Goal: Book appointment/travel/reservation

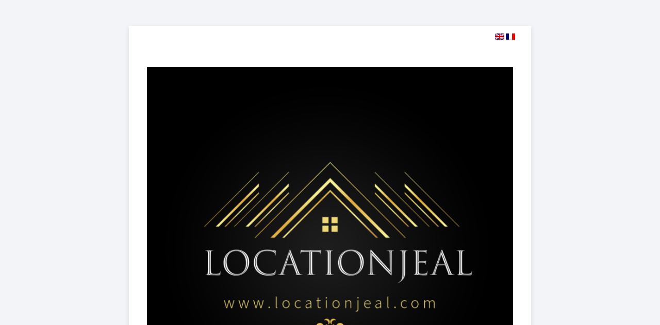
select select
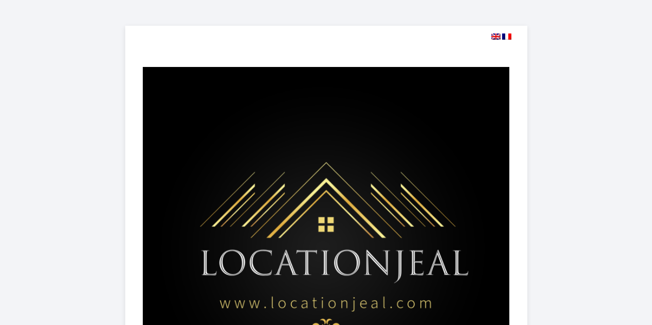
click at [497, 36] on img at bounding box center [495, 36] width 9 height 6
select select
click at [490, 35] on div at bounding box center [318, 36] width 385 height 10
click at [495, 38] on img at bounding box center [495, 36] width 9 height 6
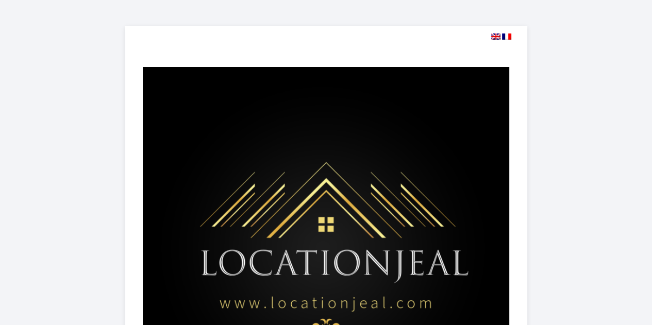
click at [495, 38] on img at bounding box center [495, 36] width 9 height 6
click at [498, 35] on img at bounding box center [495, 36] width 9 height 6
click at [493, 36] on img at bounding box center [495, 36] width 9 height 6
click at [492, 38] on img at bounding box center [495, 36] width 9 height 6
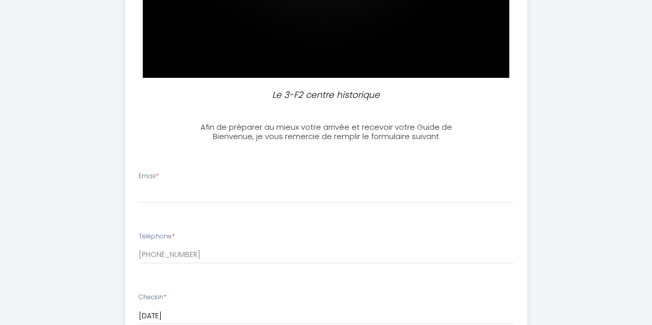
click at [602, 89] on div "Le 3-F2 centre historique Afin de préparer au mieux votre arrivée et recevoir v…" at bounding box center [326, 224] width 603 height 1161
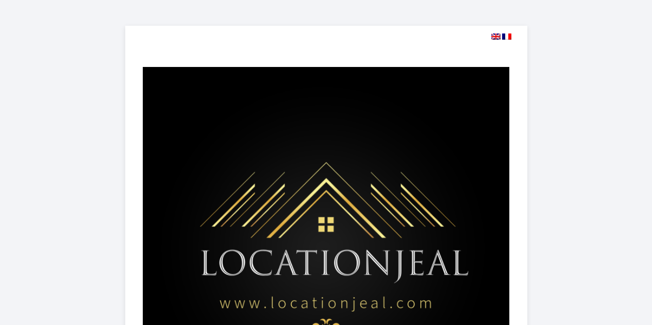
click at [493, 37] on img at bounding box center [495, 36] width 9 height 6
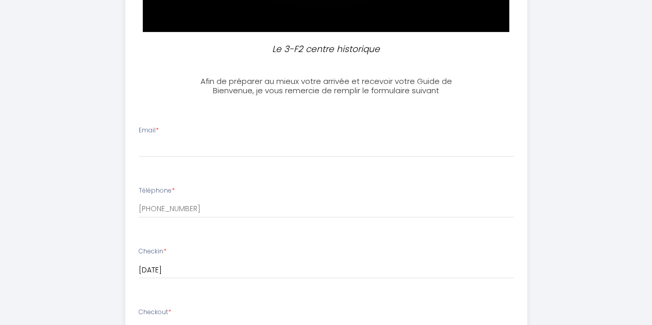
scroll to position [403, 0]
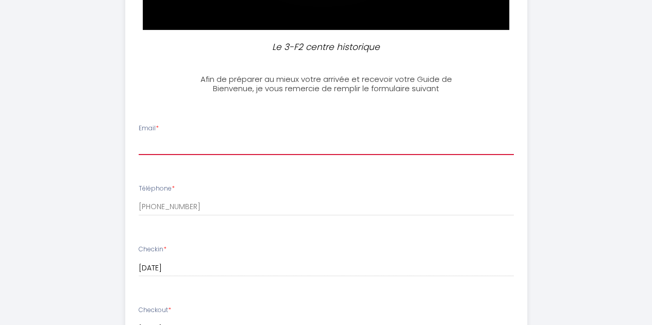
click at [309, 154] on input "Email *" at bounding box center [326, 146] width 375 height 19
type input "[EMAIL_ADDRESS][DOMAIN_NAME]"
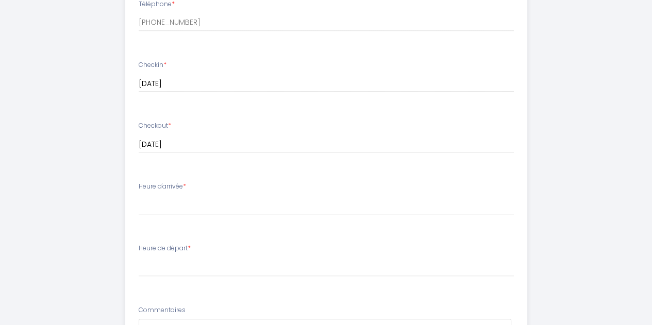
scroll to position [590, 0]
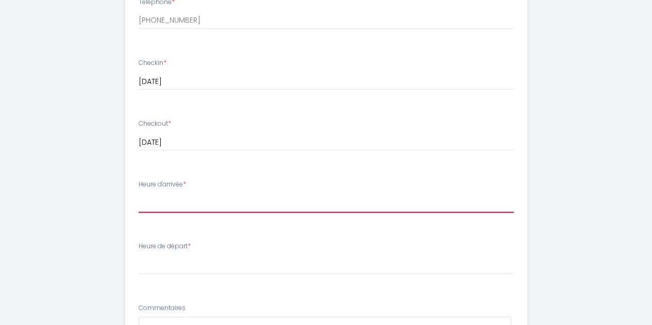
click at [274, 199] on select "15:00 15:30 16:00 16:30 17:00 17:30 18:00 18:30 19:00 19:30 20:00" at bounding box center [326, 203] width 375 height 20
select select "15:00"
click at [139, 193] on select "15:00 15:30 16:00 16:30 17:00 17:30 18:00 18:30 19:00 19:30 20:00" at bounding box center [326, 203] width 375 height 20
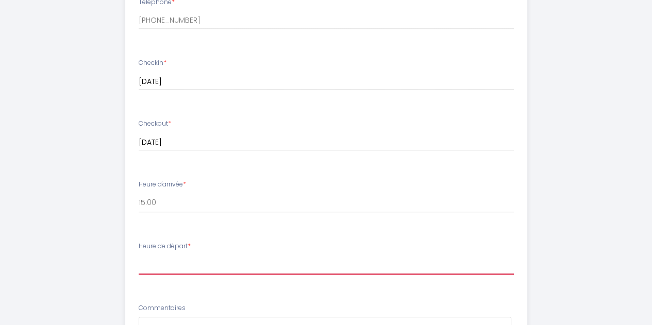
click at [279, 271] on select "00:00 00:30 01:00 01:30 02:00 02:30 03:00 03:30 04:00 04:30 05:00 05:30 06:00 0…" at bounding box center [326, 265] width 375 height 20
select select "10:00"
click at [139, 255] on select "00:00 00:30 01:00 01:30 02:00 02:30 03:00 03:30 04:00 04:30 05:00 05:30 06:00 0…" at bounding box center [326, 265] width 375 height 20
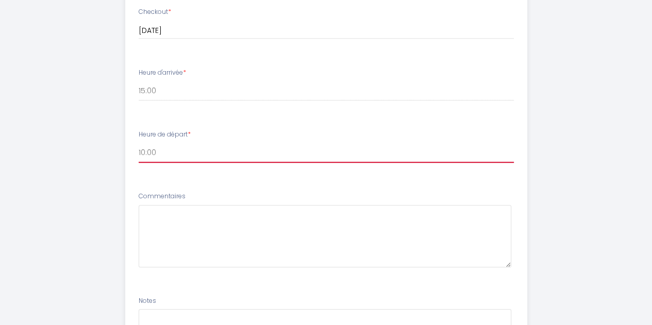
scroll to position [702, 0]
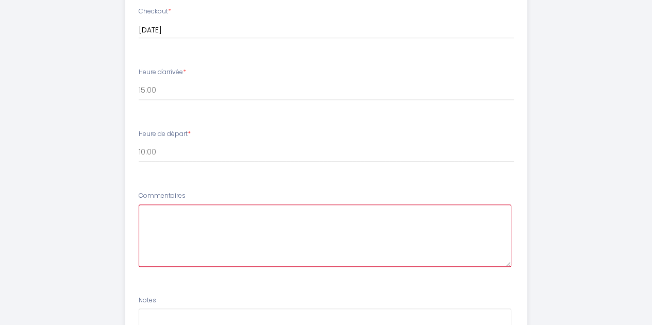
click at [447, 221] on textarea at bounding box center [325, 236] width 373 height 62
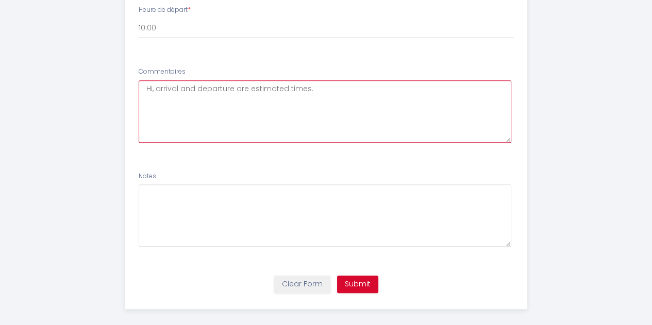
scroll to position [835, 0]
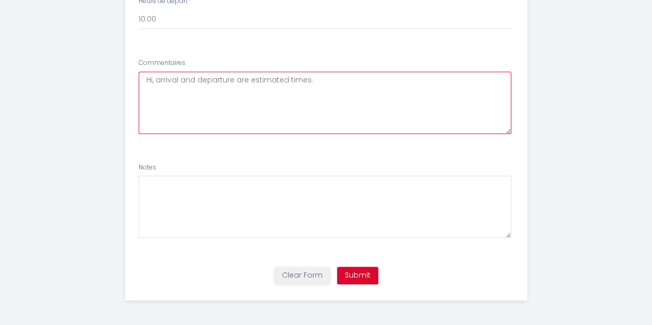
type textarea "Hi, arrival and departure are estimated times."
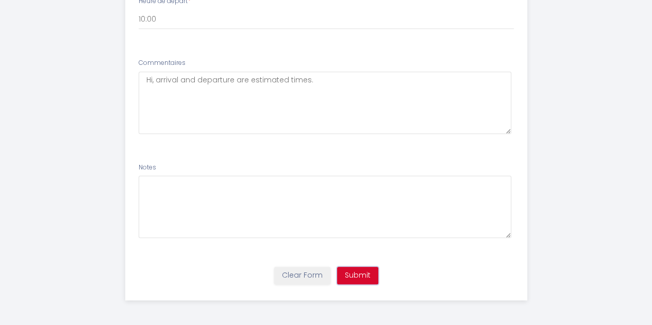
click at [362, 273] on button "Submit" at bounding box center [357, 276] width 41 height 18
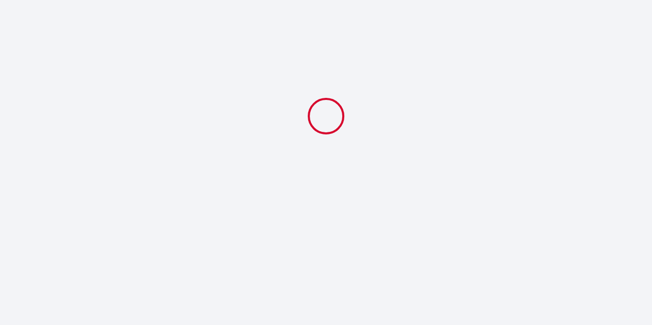
select select "10:00"
